Goal: Task Accomplishment & Management: Manage account settings

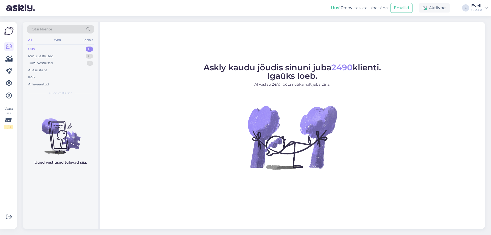
click at [484, 11] on link "[PERSON_NAME]" at bounding box center [479, 8] width 17 height 8
click at [450, 45] on div "Logi välja" at bounding box center [442, 43] width 91 height 9
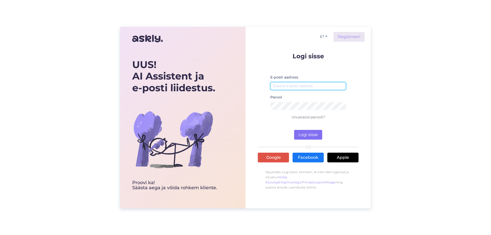
type input "[EMAIL_ADDRESS][DOMAIN_NAME]"
click at [312, 134] on button "Logi sisse" at bounding box center [308, 135] width 28 height 10
